Goal: Transaction & Acquisition: Purchase product/service

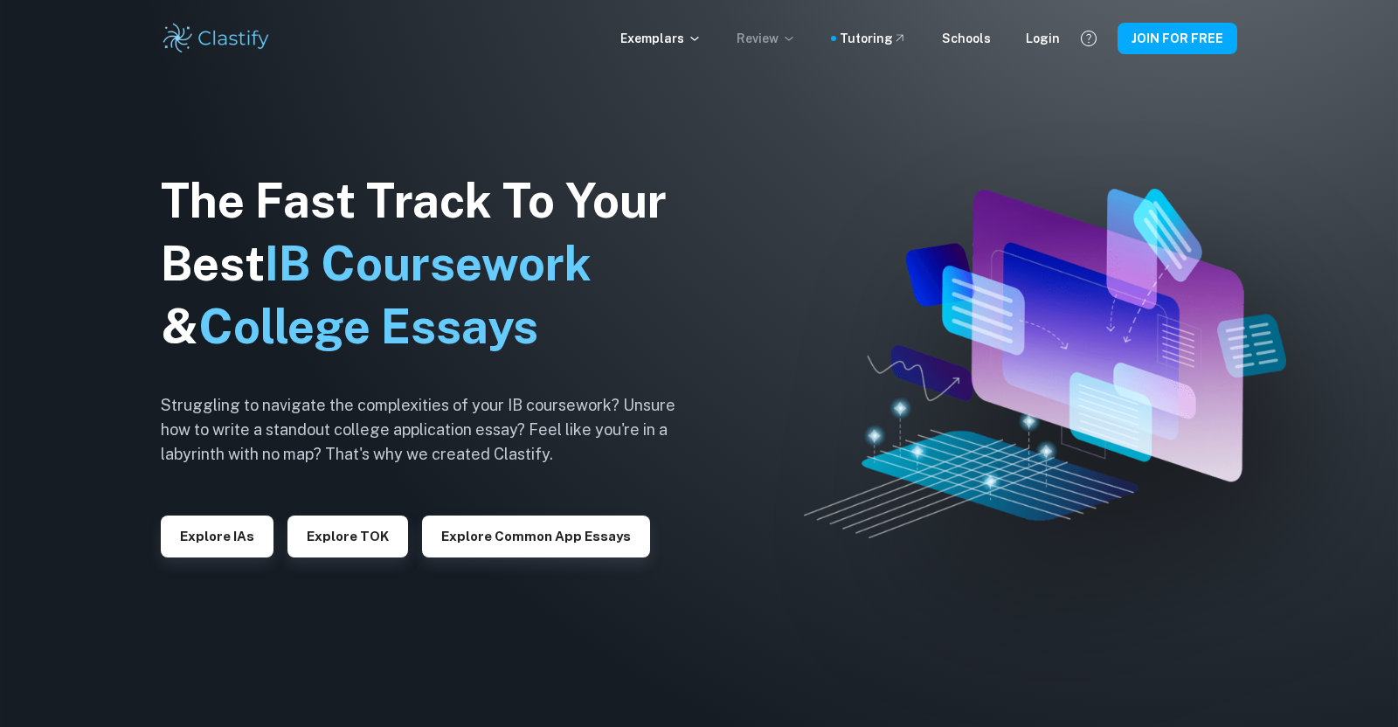
click at [796, 31] on icon at bounding box center [789, 38] width 14 height 14
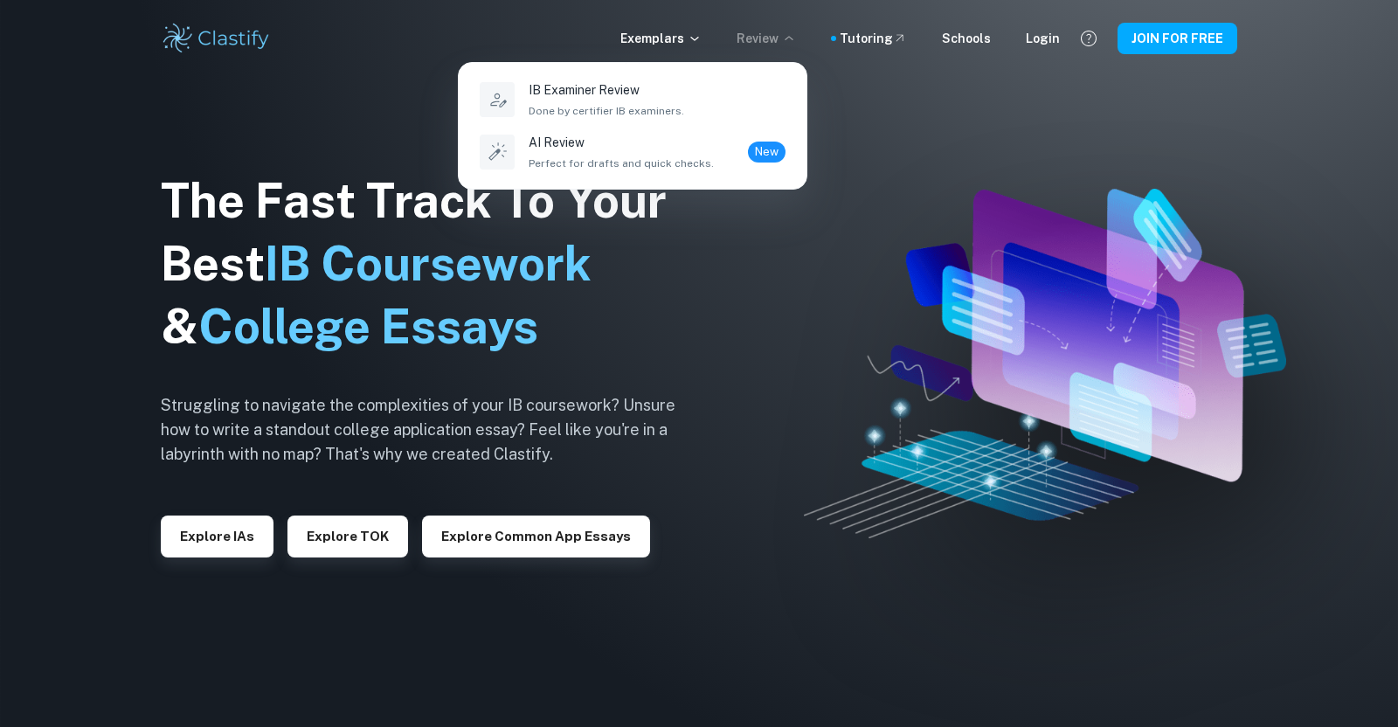
click at [582, 75] on ul "IB Examiner Review Done by certifier IB examiners. AI Review Perfect for drafts…" at bounding box center [633, 126] width 348 height 126
click at [585, 95] on p "IB Examiner Review" at bounding box center [607, 89] width 156 height 19
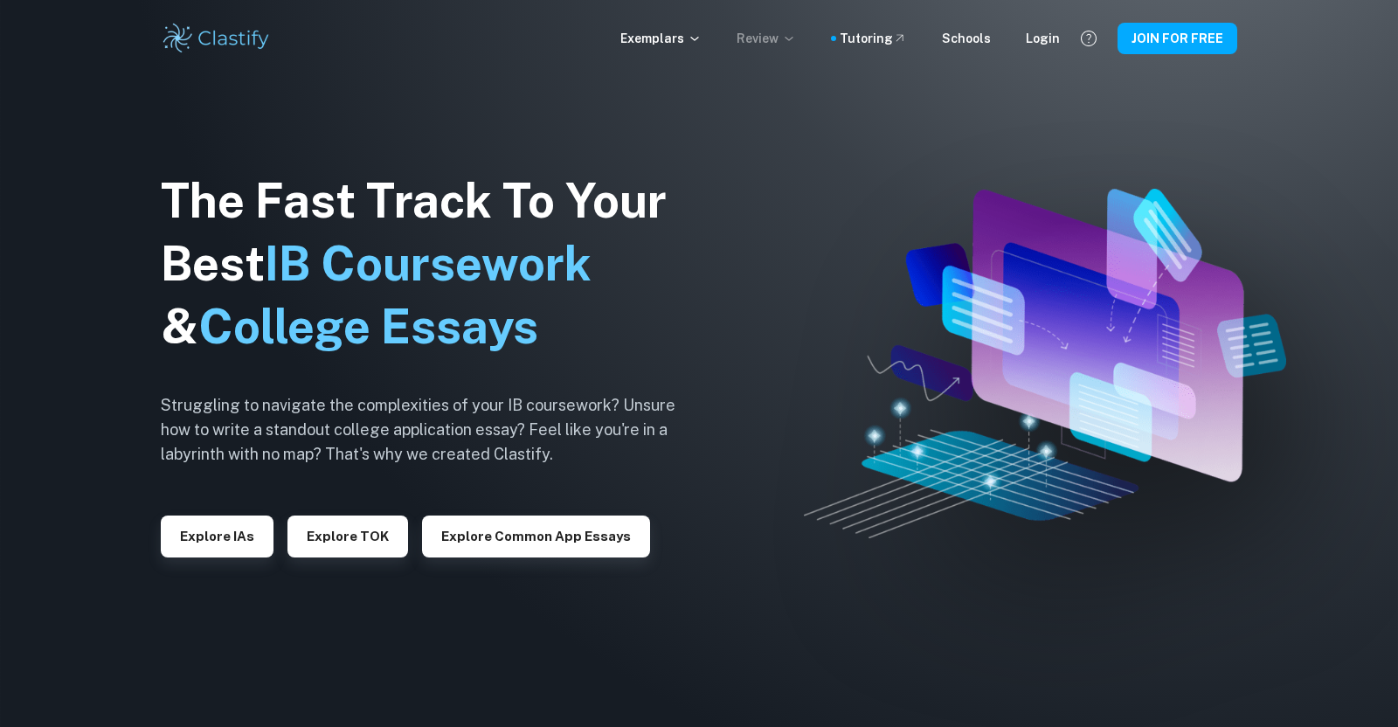
click at [774, 37] on p "Review" at bounding box center [766, 38] width 59 height 19
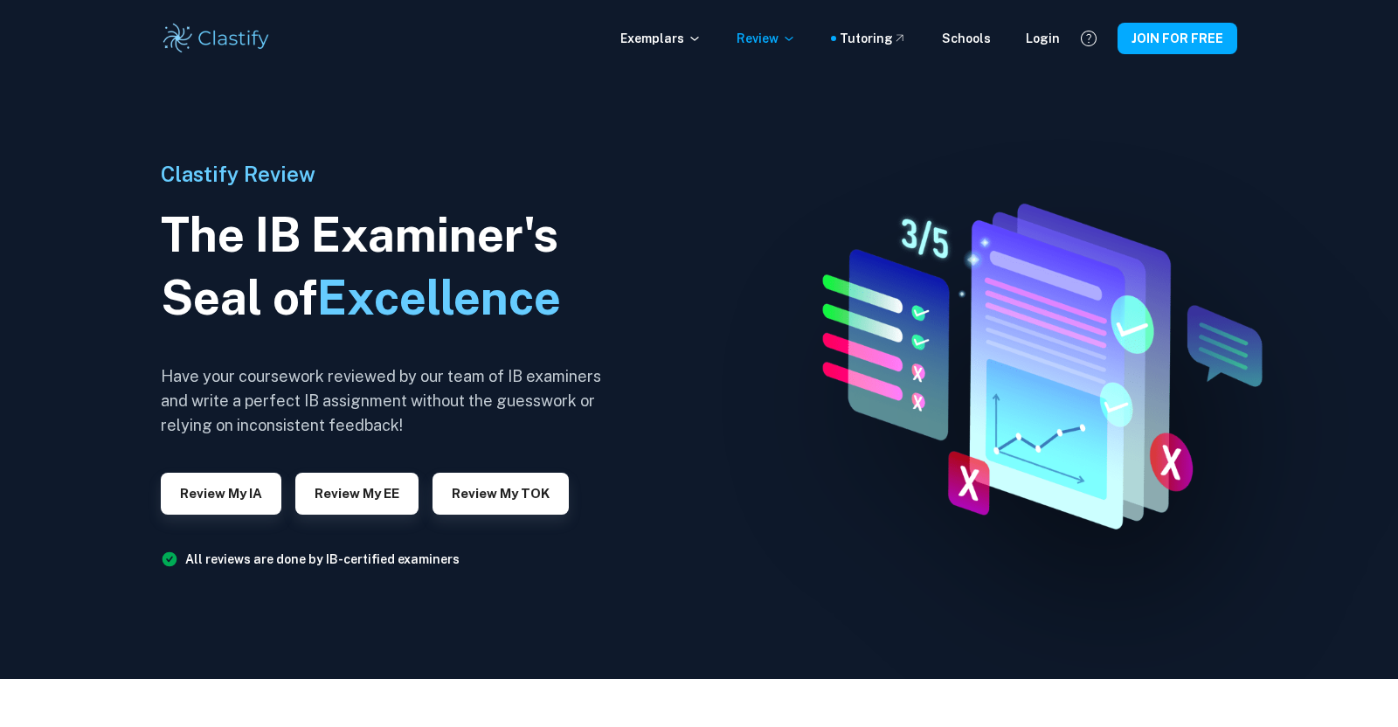
scroll to position [56, 0]
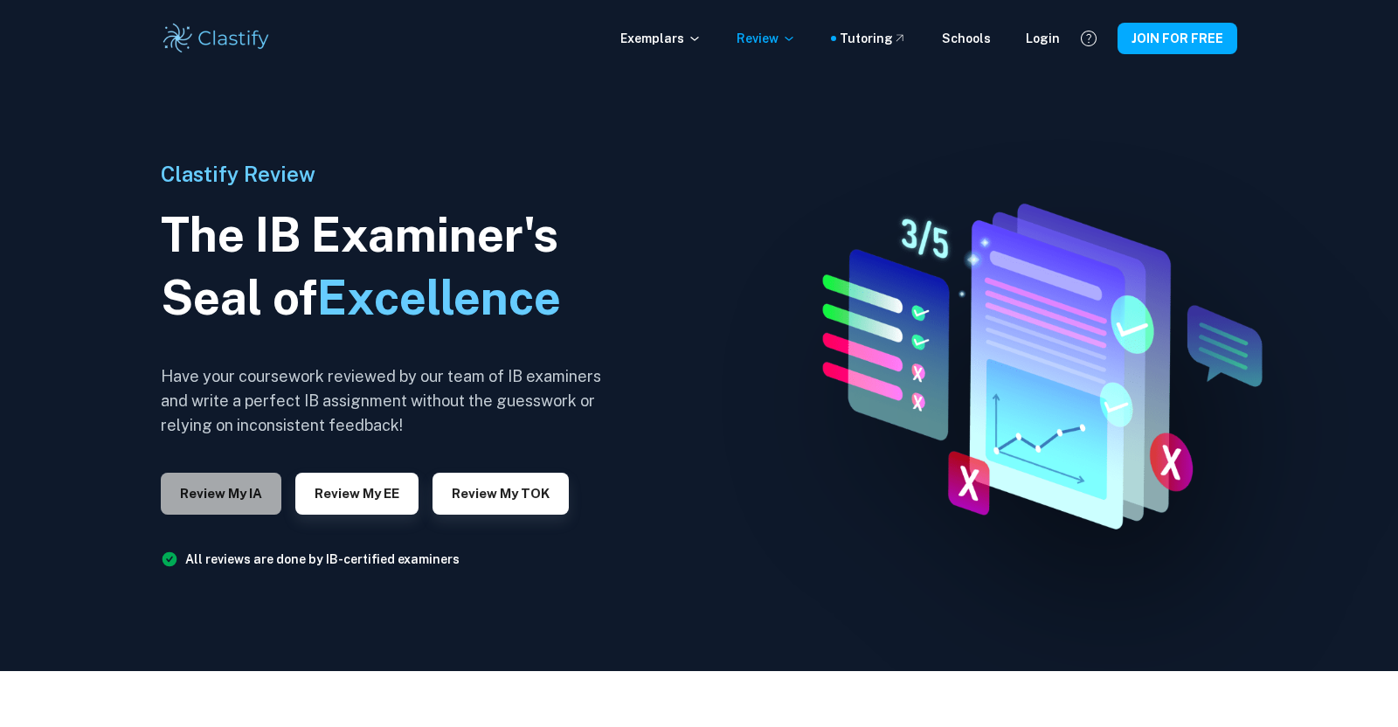
click at [234, 485] on button "Review my IA" at bounding box center [221, 494] width 121 height 42
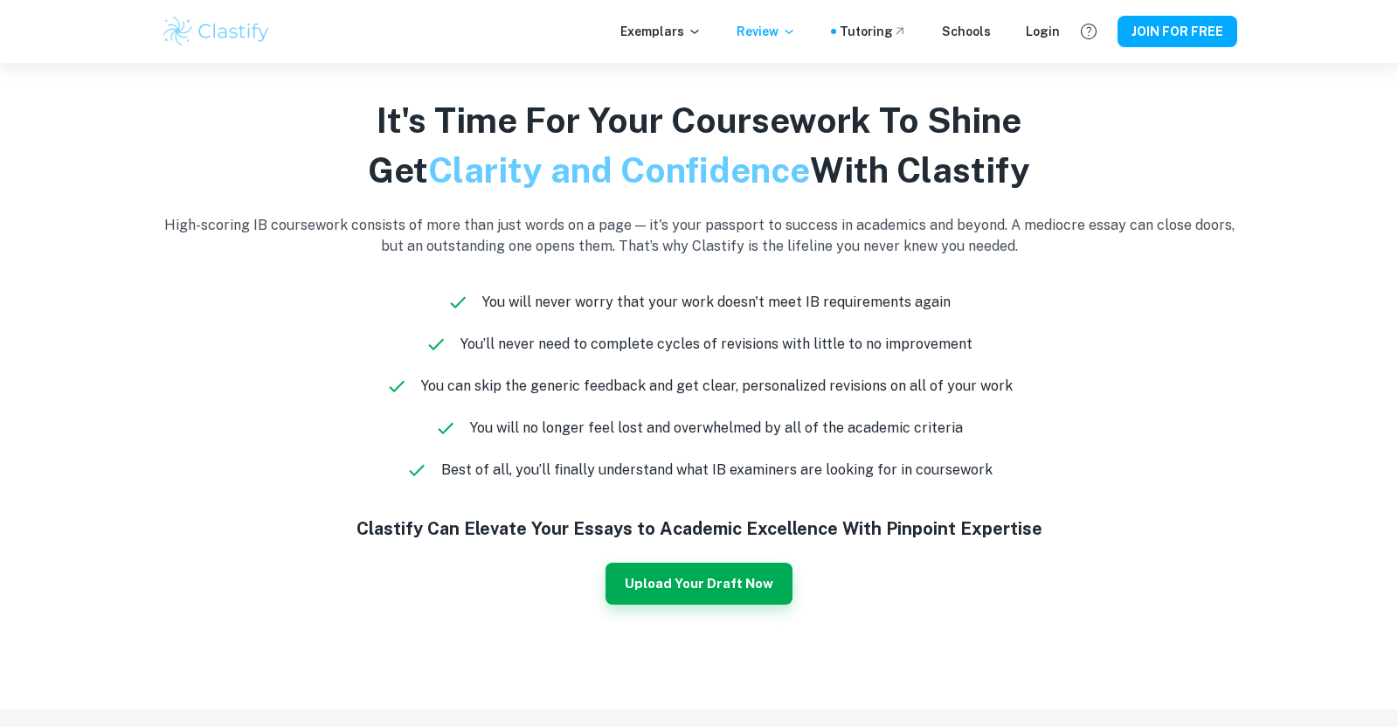
scroll to position [1502, 0]
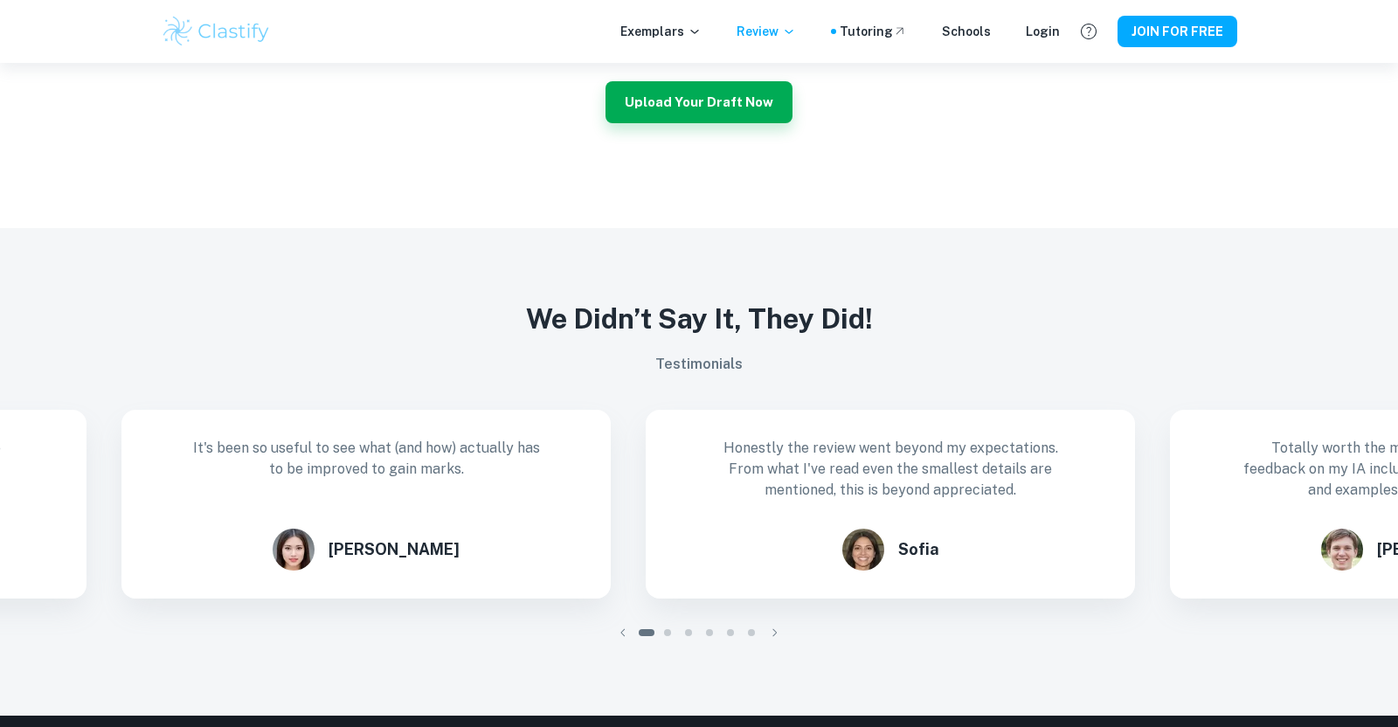
drag, startPoint x: 717, startPoint y: 496, endPoint x: 420, endPoint y: 517, distance: 297.9
click at [646, 517] on div "Honestly the review went beyond my expectations. From what I've read even the s…" at bounding box center [890, 504] width 489 height 189
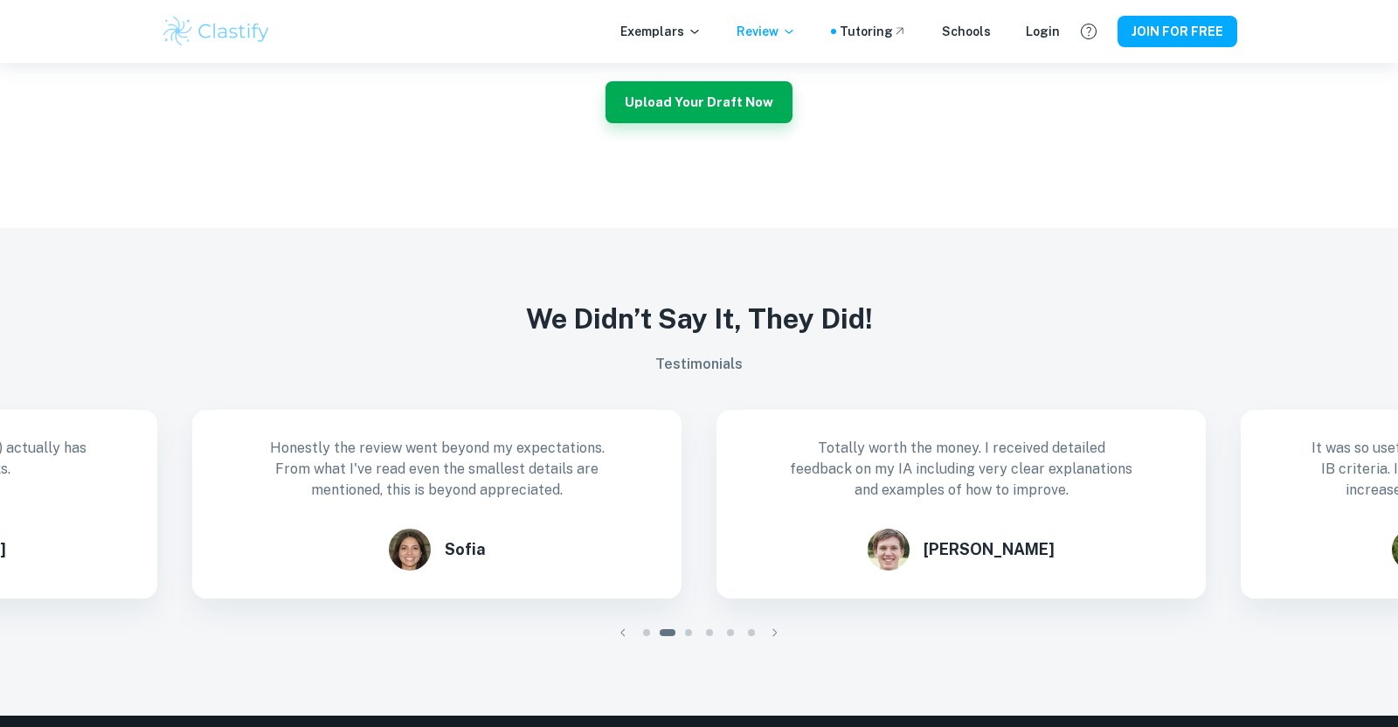
drag, startPoint x: 903, startPoint y: 484, endPoint x: 430, endPoint y: 497, distance: 473.0
click at [787, 497] on p "Totally worth the money. I received detailed feedback on my IA including very c…" at bounding box center [962, 469] width 350 height 63
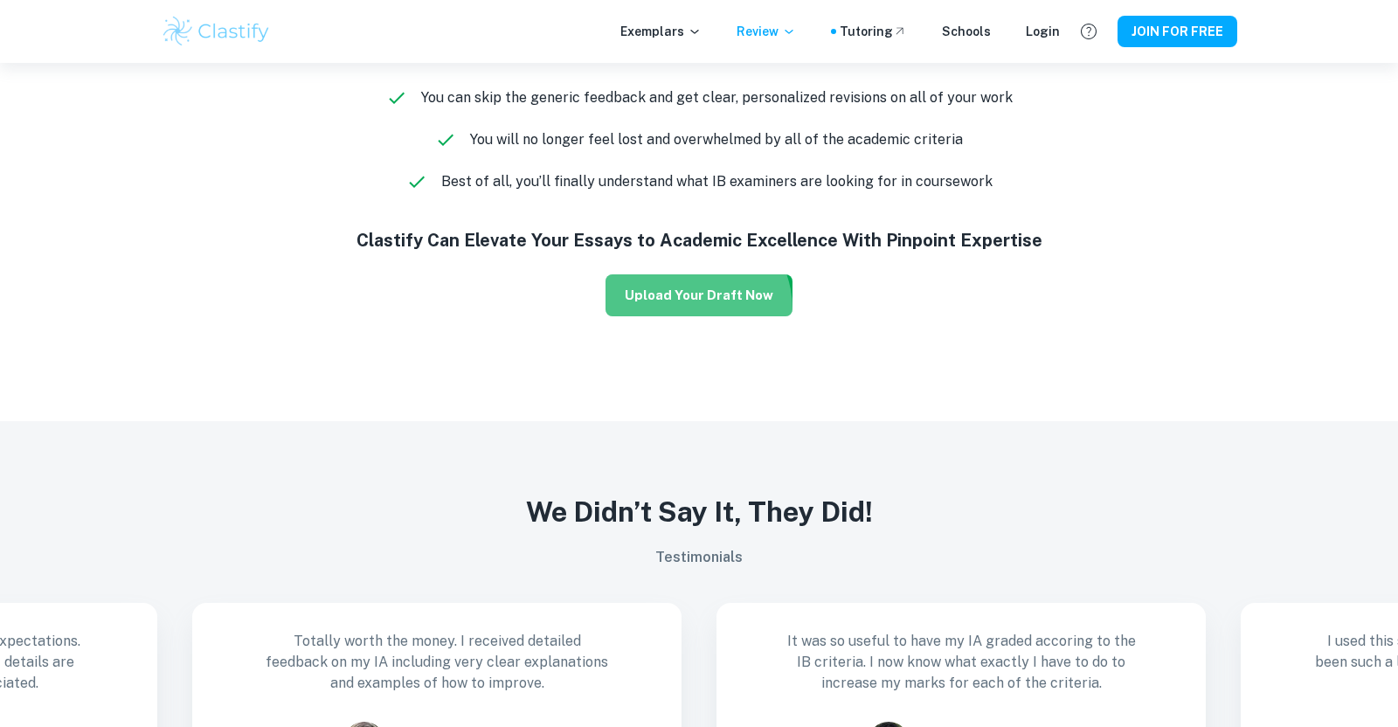
click at [694, 309] on button "Upload Your Draft Now" at bounding box center [699, 295] width 187 height 42
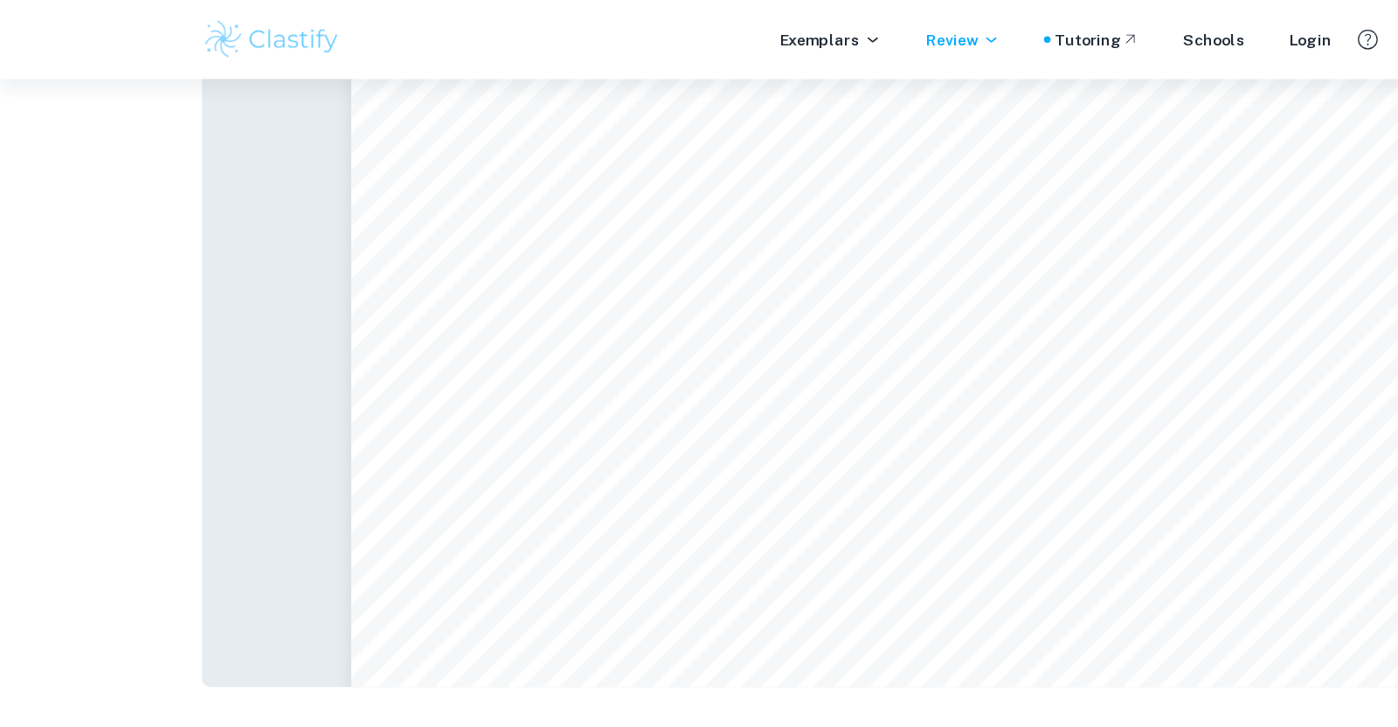
scroll to position [23476, 0]
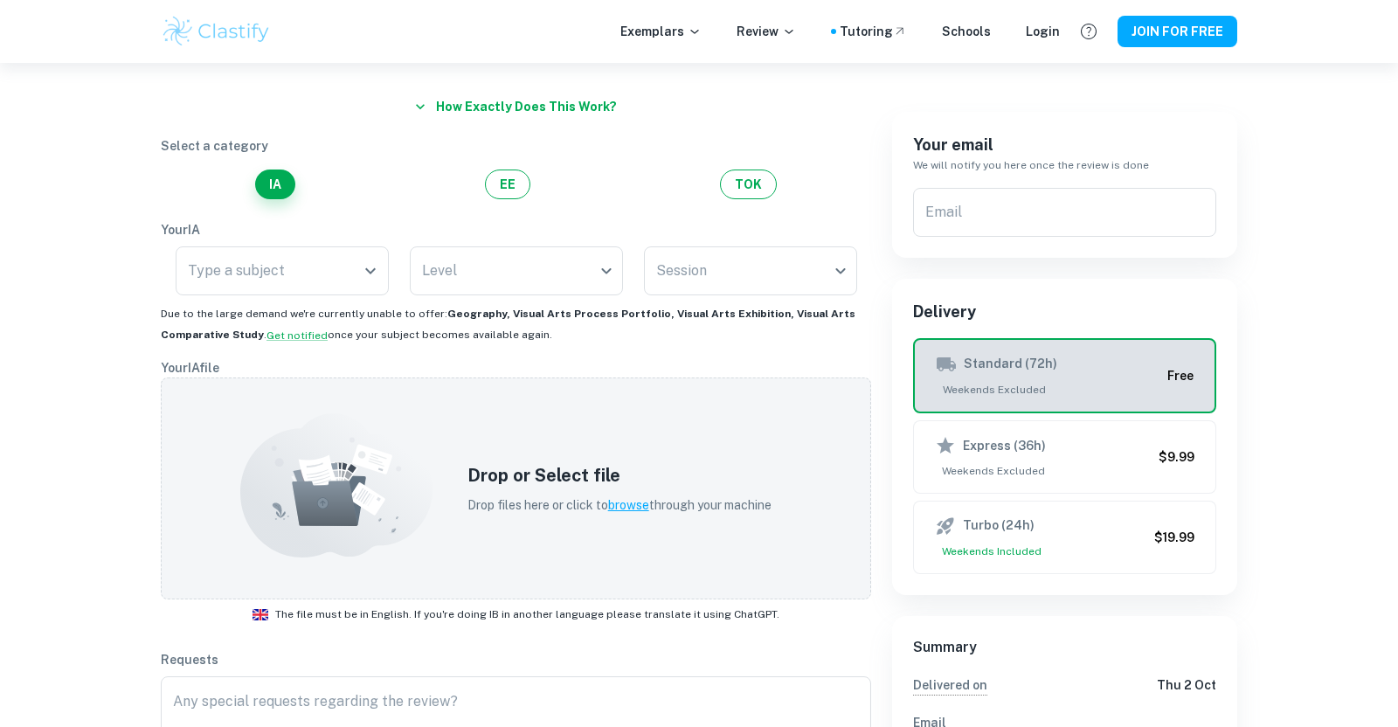
scroll to position [83, 0]
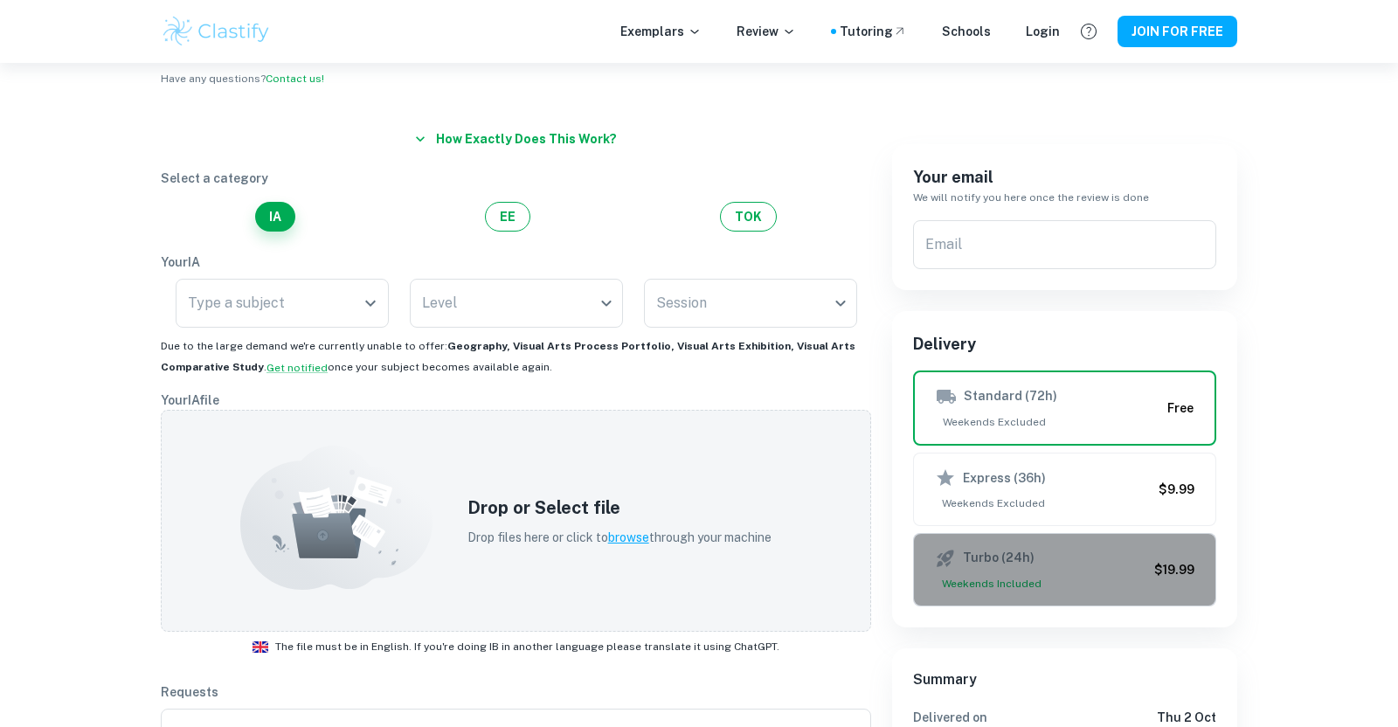
click at [1157, 586] on div "Turbo (24h) Weekends Included $19.99" at bounding box center [1065, 570] width 260 height 44
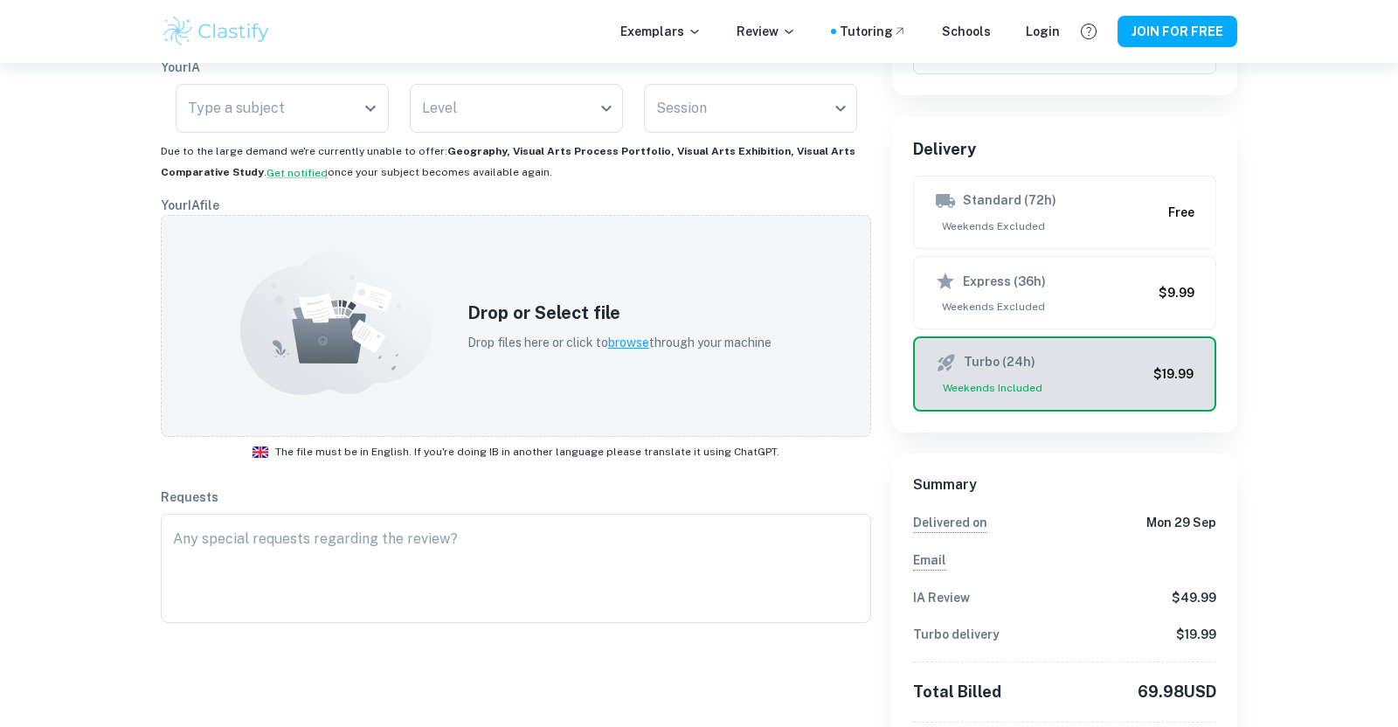
scroll to position [280, 0]
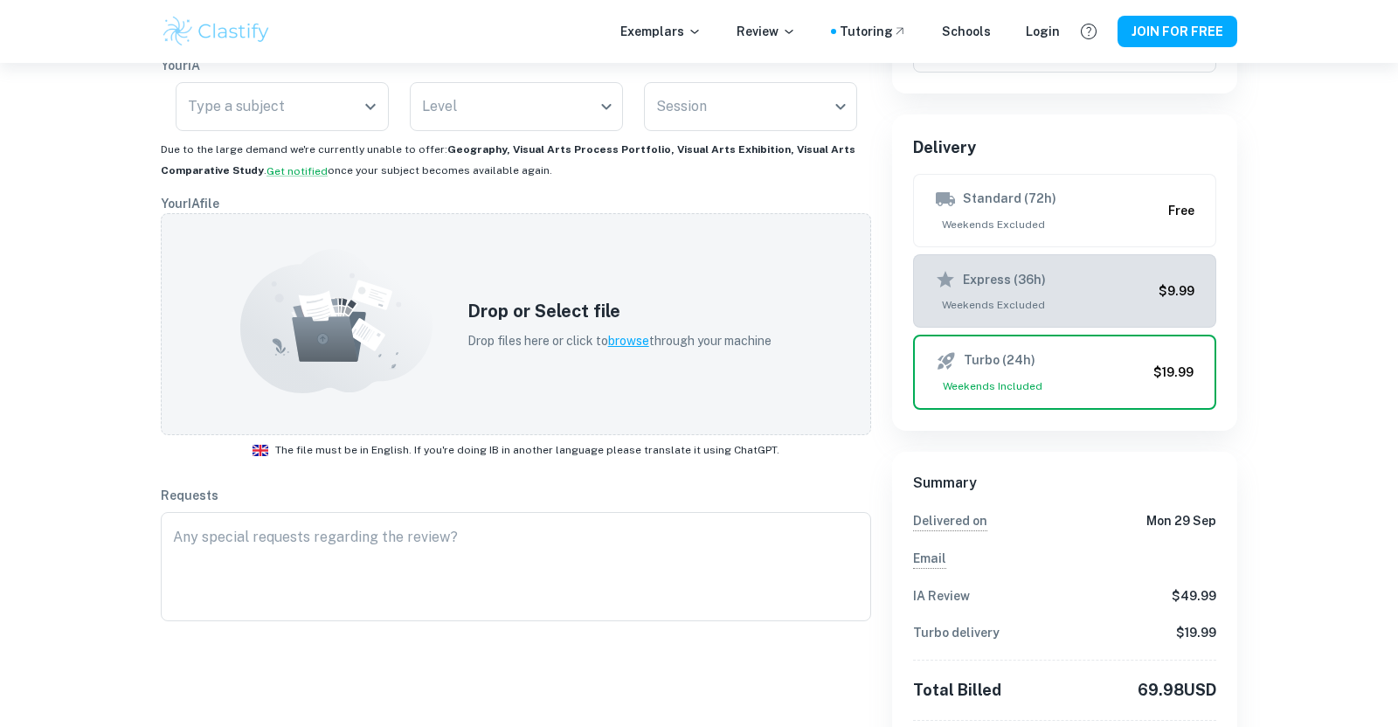
click at [1190, 276] on div "Express (36h) Weekends Excluded $9.99" at bounding box center [1065, 291] width 260 height 44
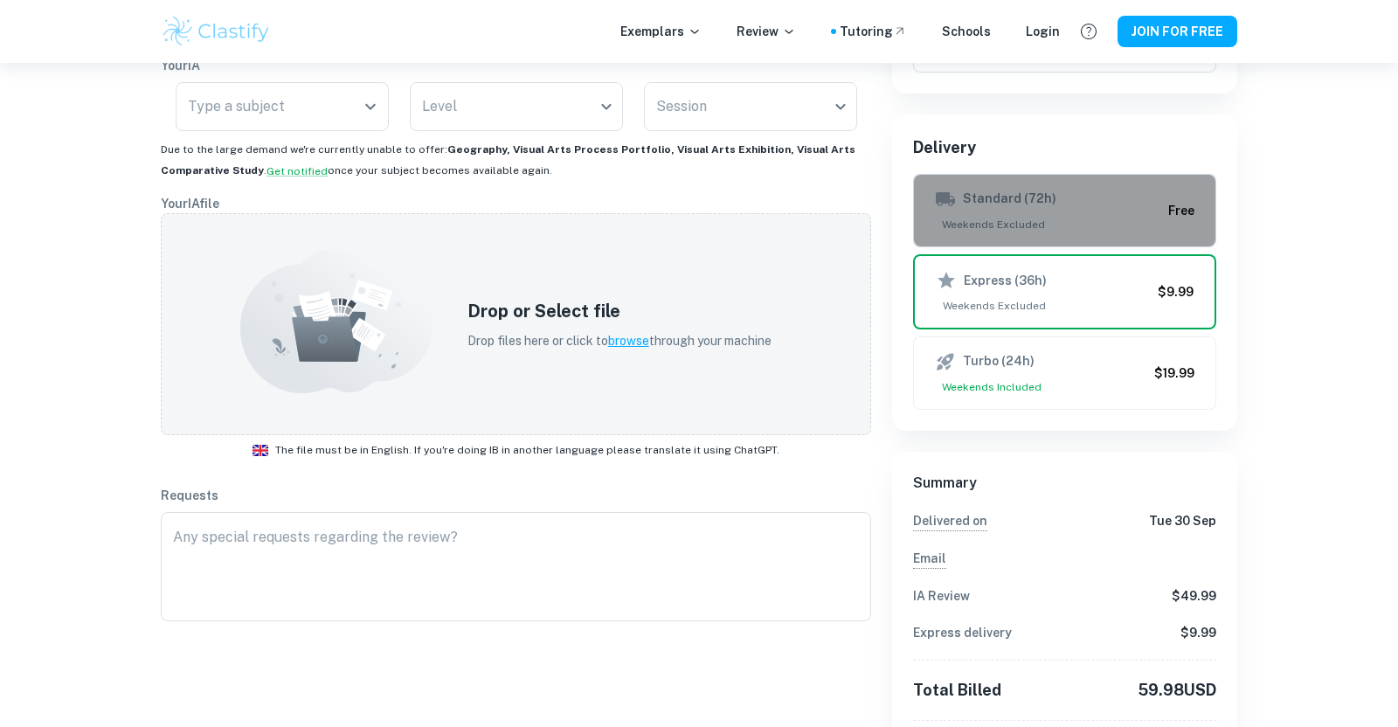
click at [1180, 245] on button "Standard (72h) Weekends Excluded Free" at bounding box center [1064, 210] width 303 height 73
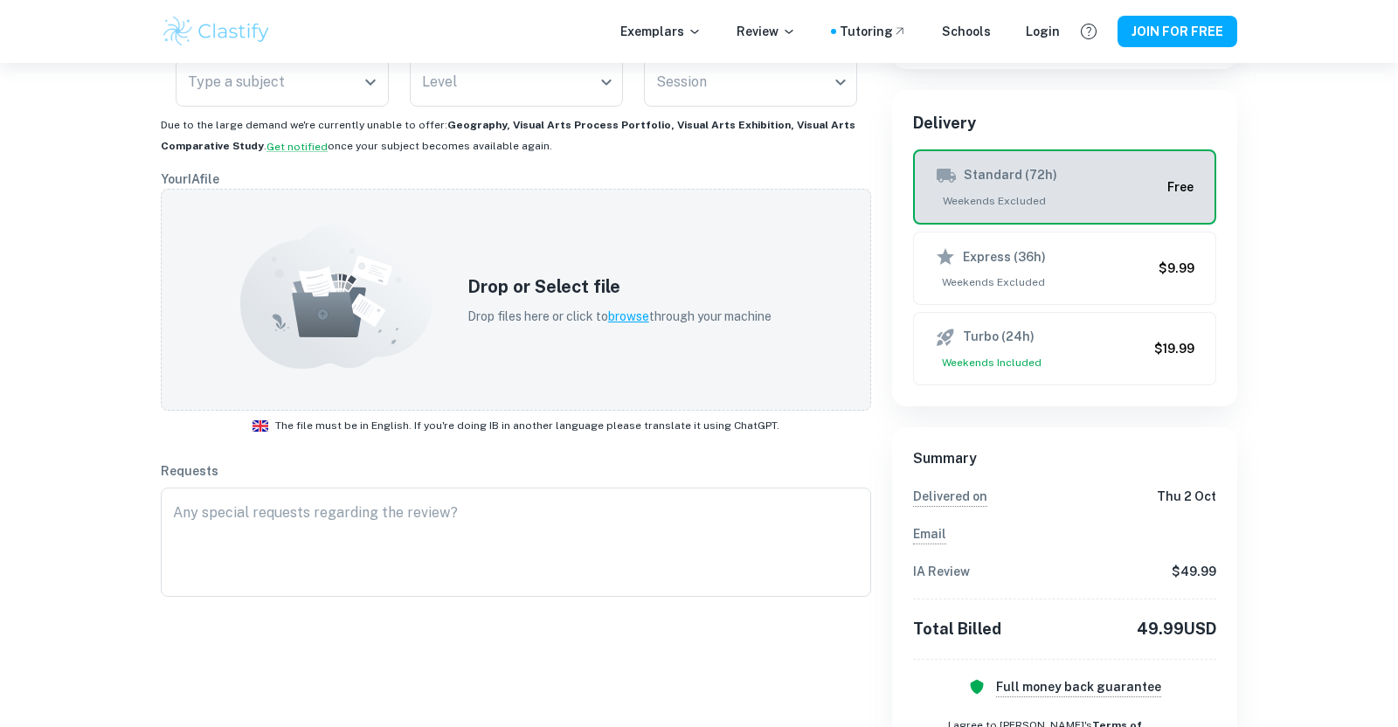
scroll to position [306, 0]
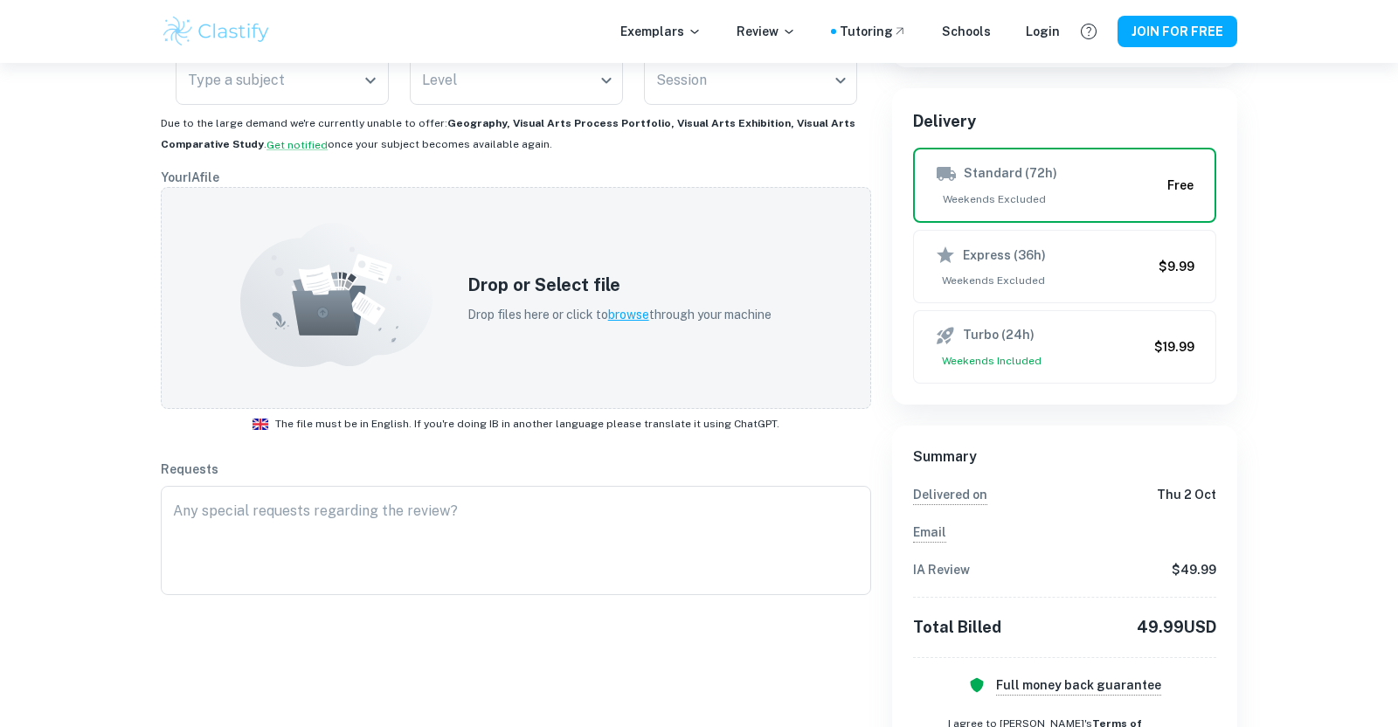
drag, startPoint x: 1184, startPoint y: 248, endPoint x: 1252, endPoint y: 253, distance: 67.4
click at [1252, 253] on div "Have your IB coursework reviewed Have any questions? Contact us! How exactly do…" at bounding box center [699, 362] width 1119 height 1210
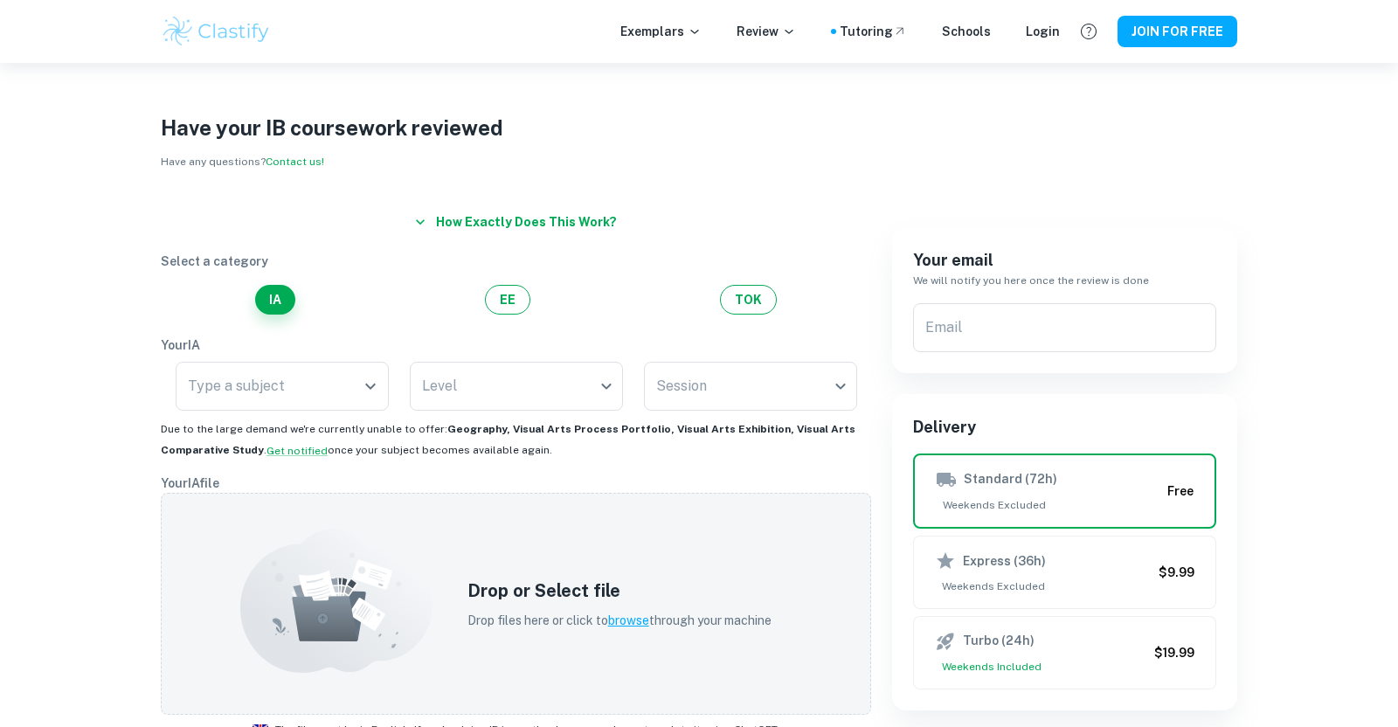
click at [586, 411] on div "Level ​ Level" at bounding box center [516, 390] width 213 height 56
click at [579, 344] on p "Your IA" at bounding box center [516, 345] width 711 height 19
click at [212, 17] on img at bounding box center [216, 31] width 111 height 35
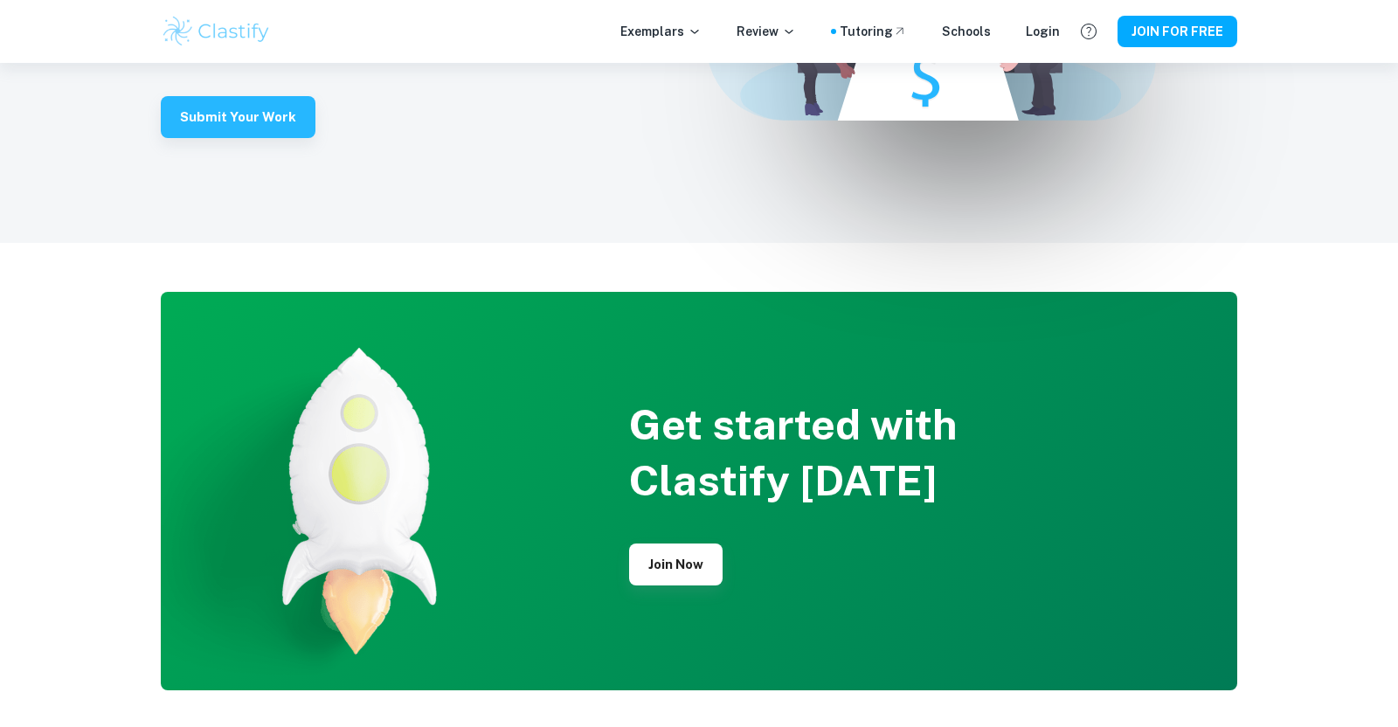
scroll to position [4461, 0]
